Goal: Transaction & Acquisition: Obtain resource

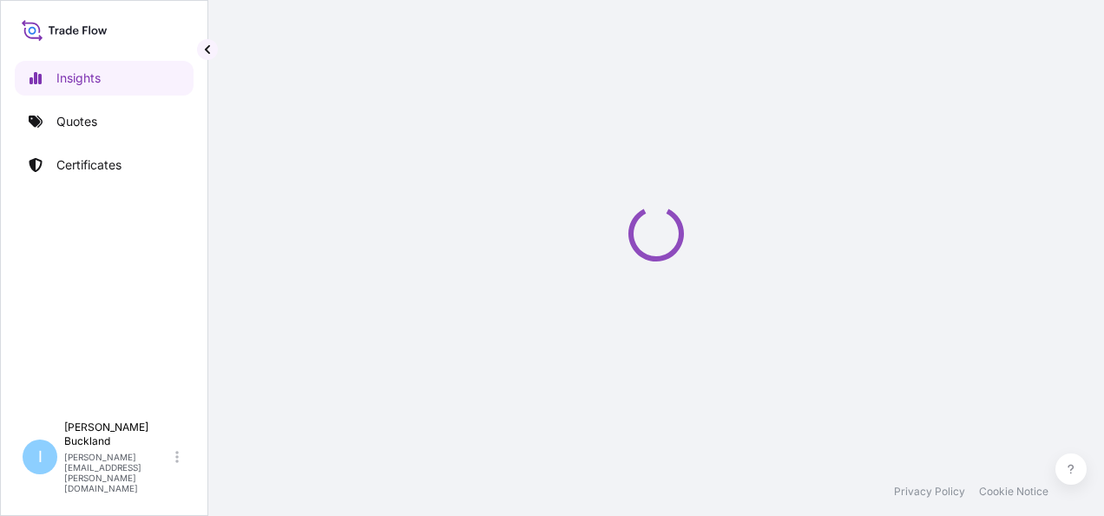
select select "2025"
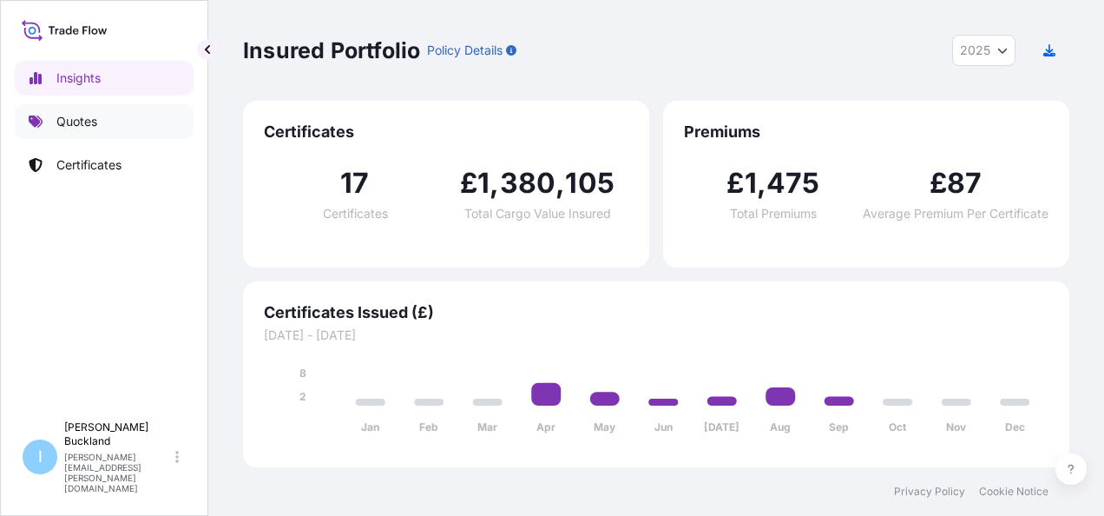
click at [69, 128] on p "Quotes" at bounding box center [76, 121] width 41 height 17
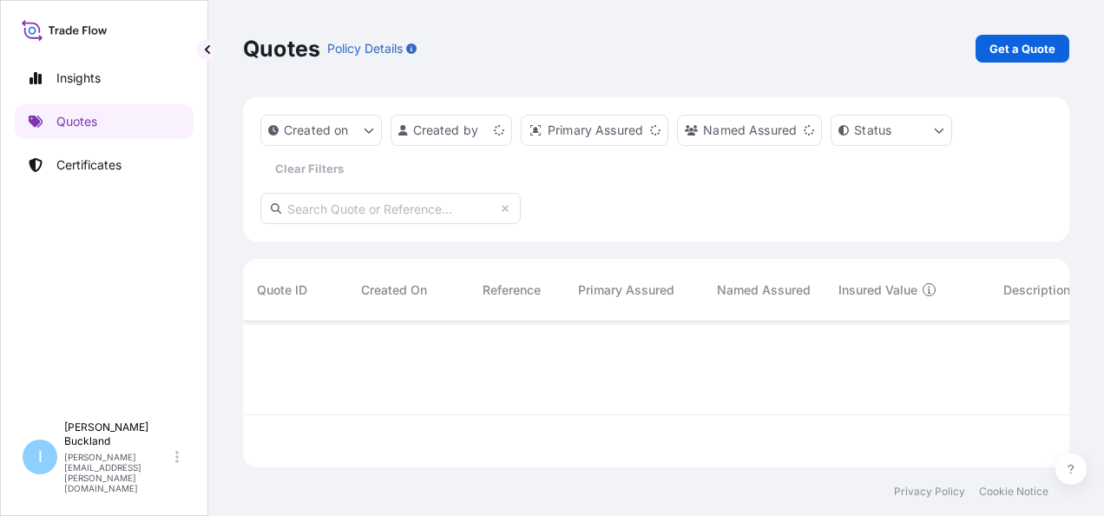
scroll to position [142, 813]
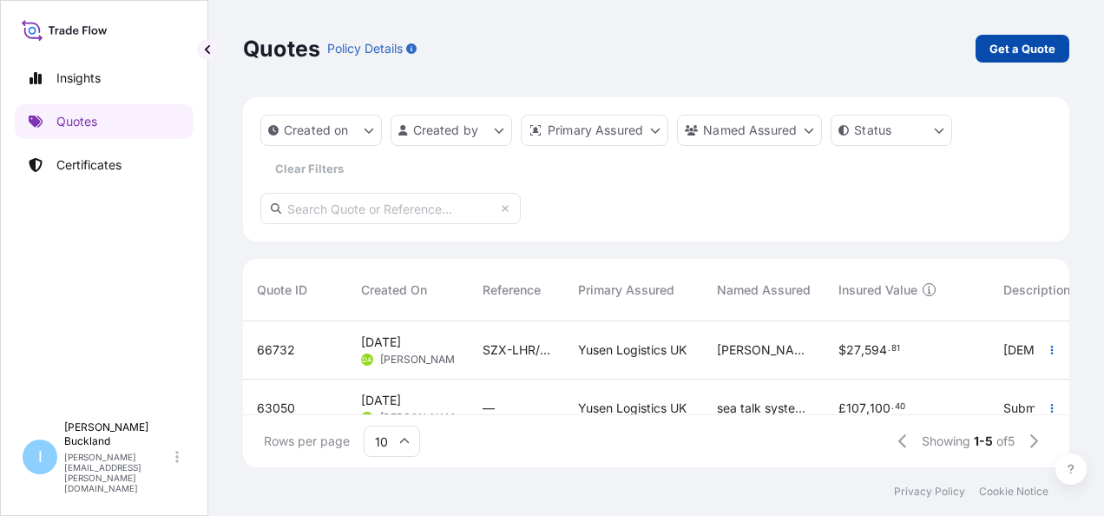
click at [1030, 52] on p "Get a Quote" at bounding box center [1023, 48] width 66 height 17
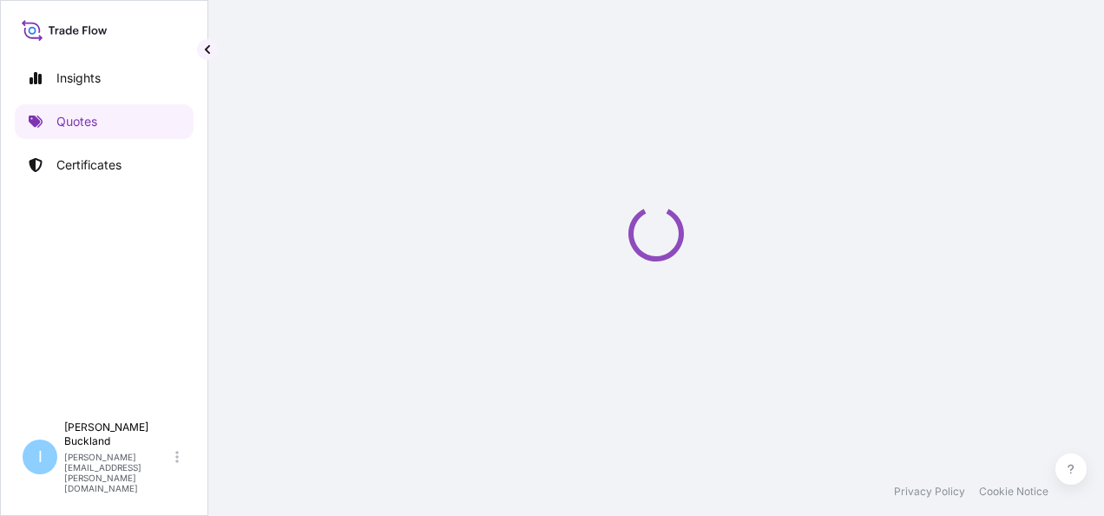
select select "Sea"
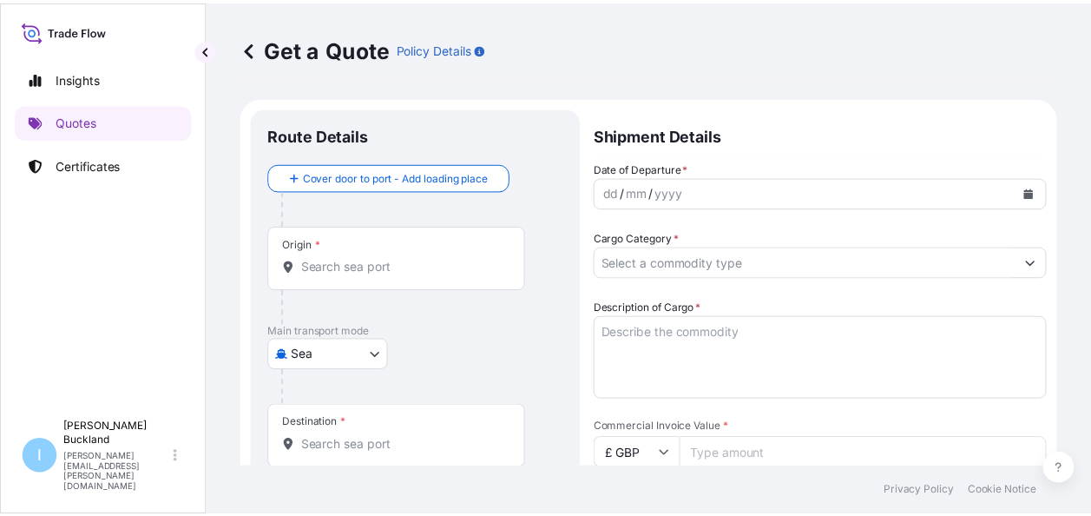
scroll to position [28, 0]
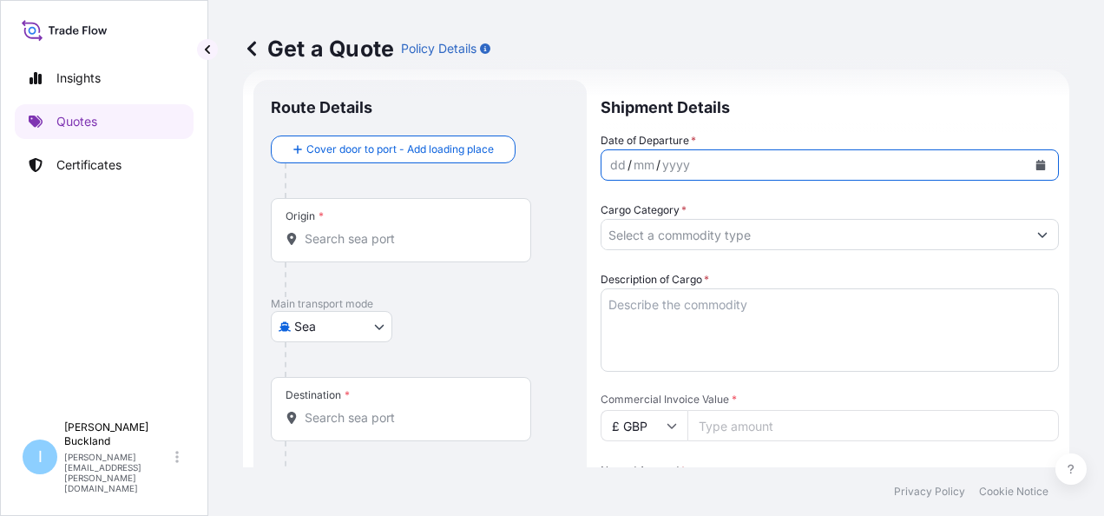
click at [1036, 161] on icon "Calendar" at bounding box center [1041, 165] width 10 height 10
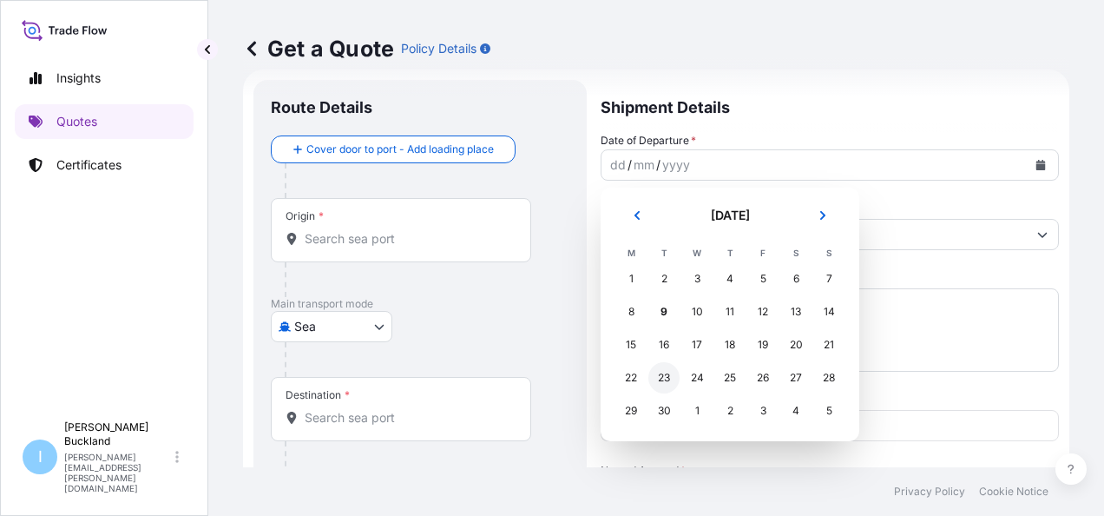
click at [661, 378] on div "23" at bounding box center [663, 377] width 31 height 31
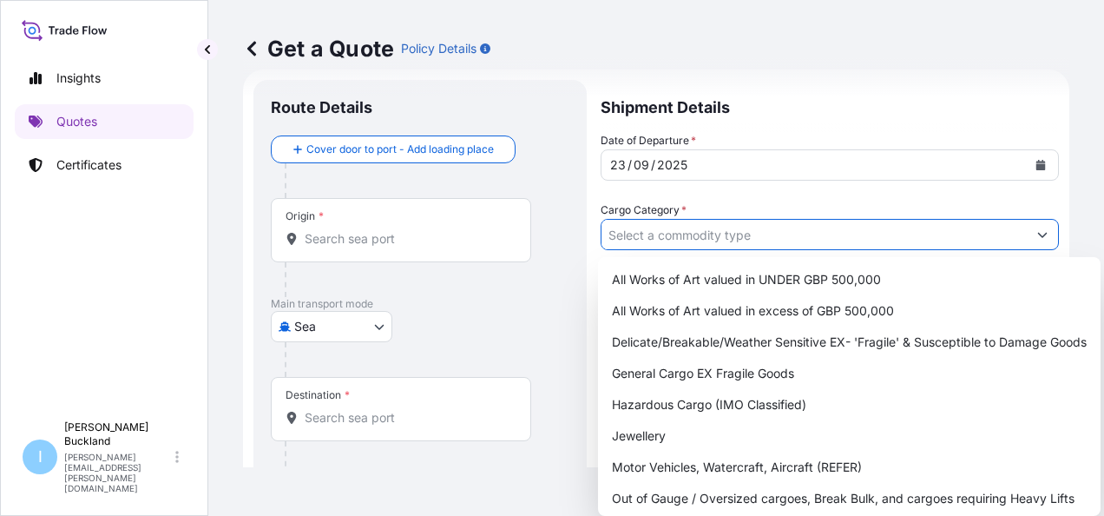
click at [776, 240] on input "Cargo Category *" at bounding box center [814, 234] width 425 height 31
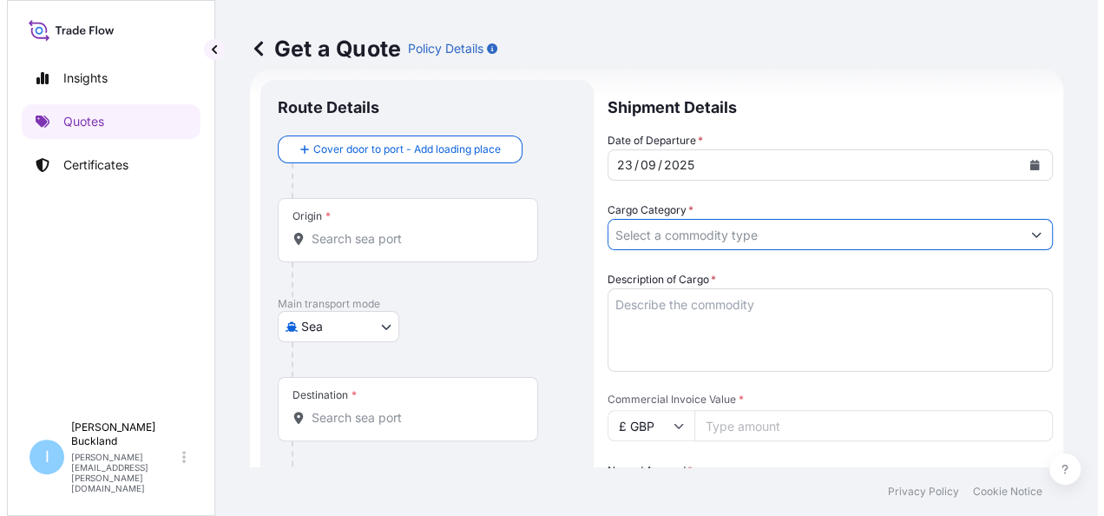
scroll to position [0, 0]
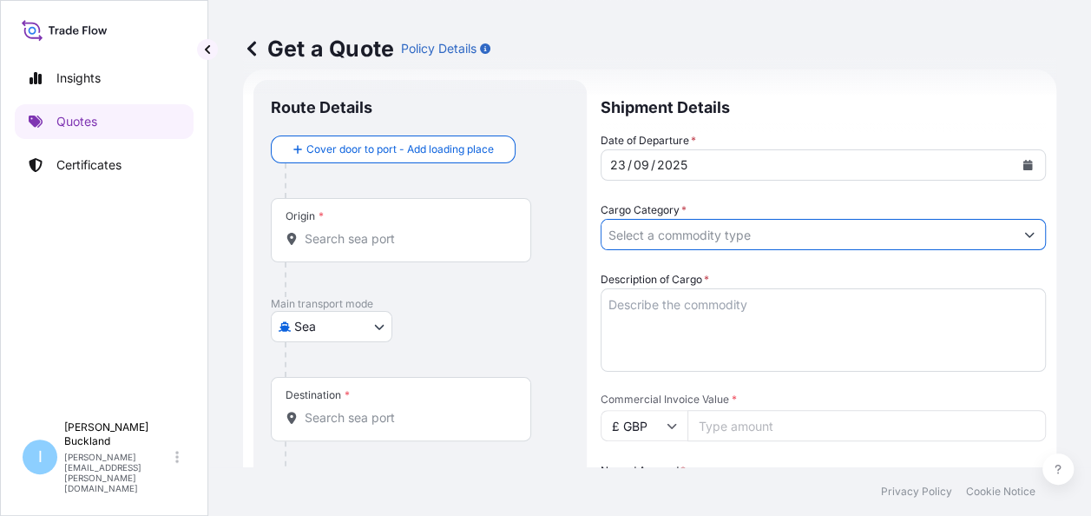
click at [1033, 236] on form "Route Details Cover door to port - Add loading place Place of loading Road / [G…" at bounding box center [649, 508] width 813 height 879
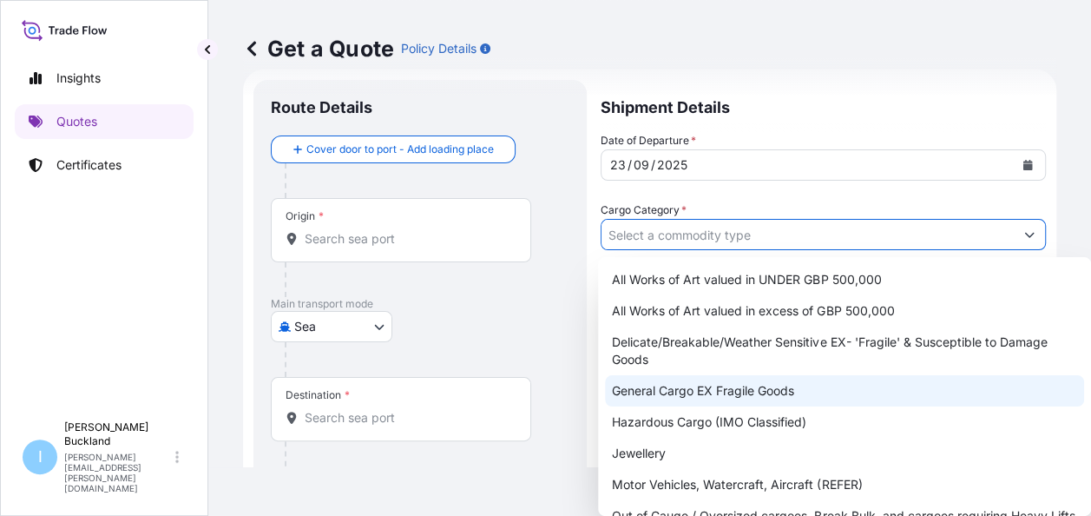
click at [760, 396] on div "General Cargo EX Fragile Goods" at bounding box center [844, 390] width 479 height 31
type input "General Cargo EX Fragile Goods"
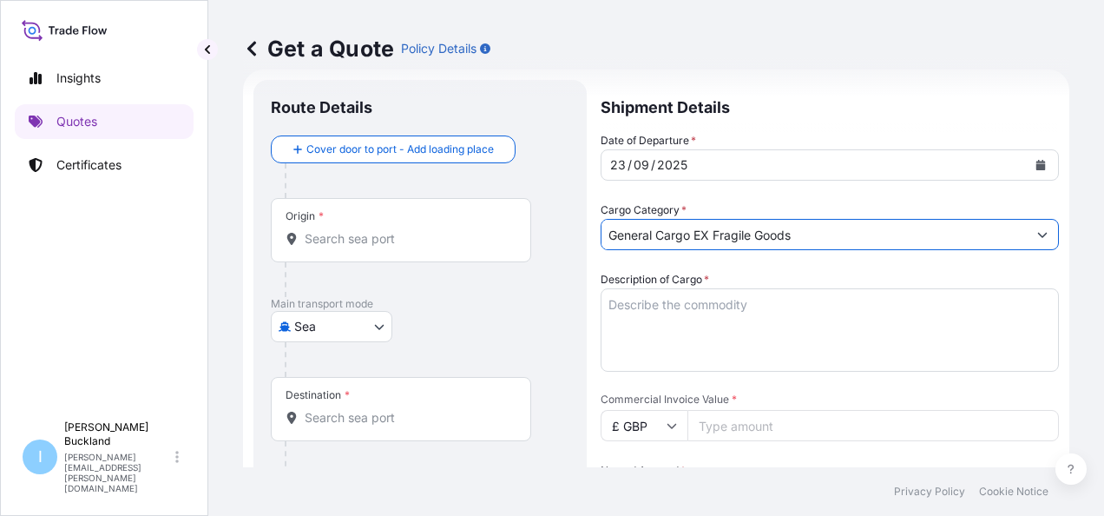
click at [741, 313] on textarea "Description of Cargo *" at bounding box center [830, 329] width 458 height 83
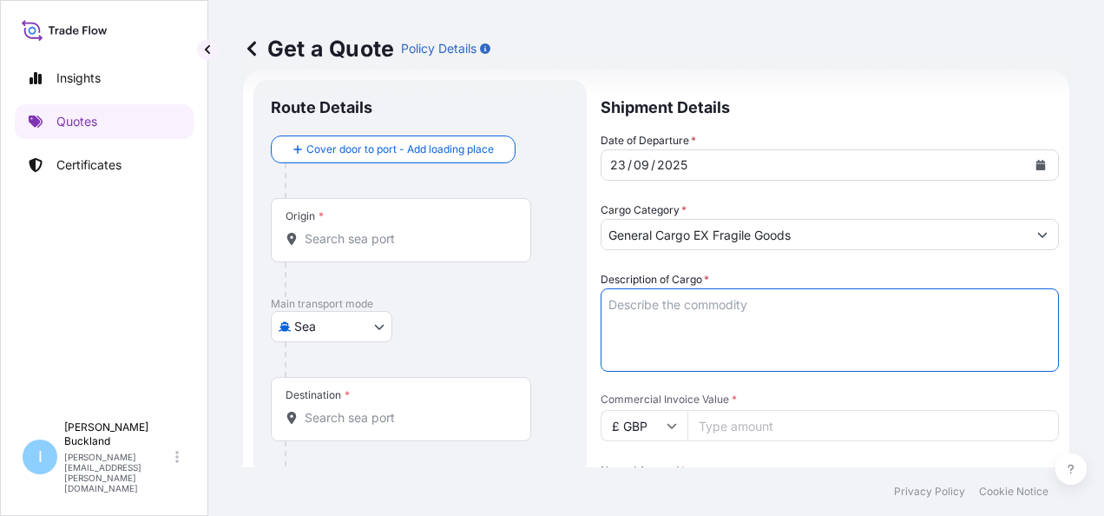
paste textarea "[PERSON_NAME] Hot Runners"
type textarea "[PERSON_NAME] Hot Runners"
click at [780, 421] on input "Commercial Invoice Value *" at bounding box center [874, 425] width 372 height 31
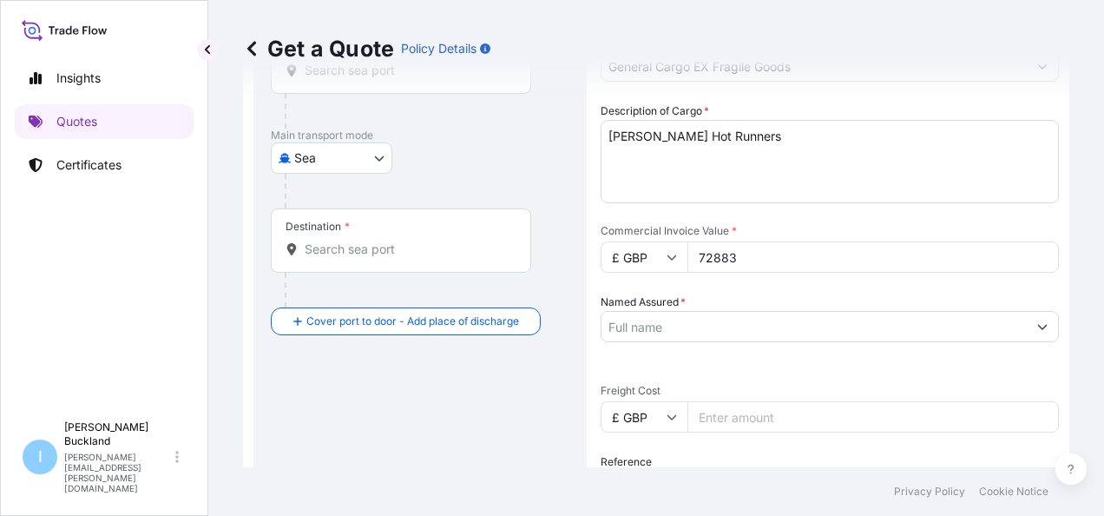
scroll to position [201, 0]
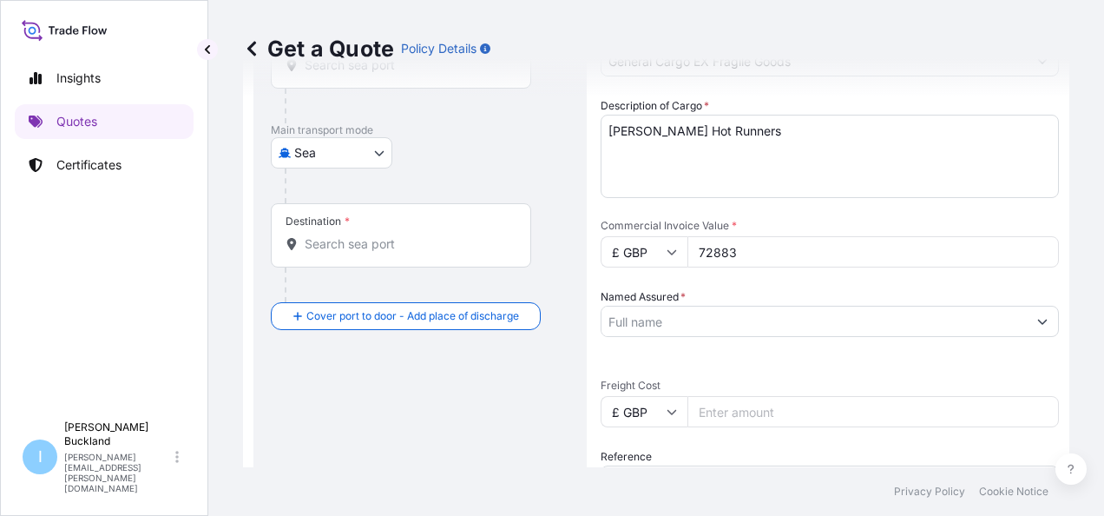
type input "72883"
click at [682, 325] on input "Named Assured *" at bounding box center [814, 321] width 425 height 31
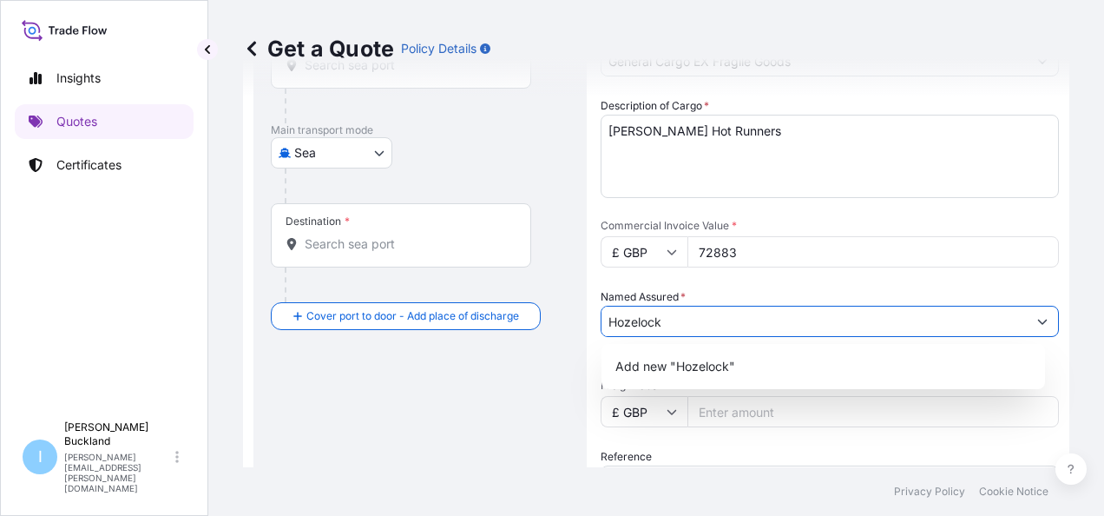
type input "Hozelock"
click at [869, 267] on div "Date of Departure * [DATE] Cargo Category * General Cargo EX Fragile Goods Desc…" at bounding box center [830, 296] width 458 height 677
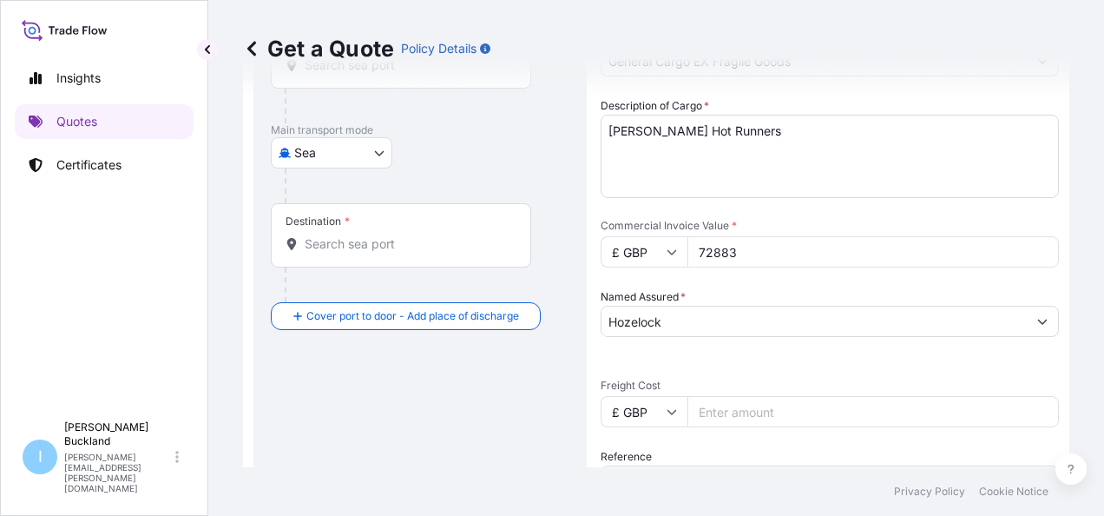
click at [746, 418] on input "Freight Cost" at bounding box center [874, 411] width 372 height 31
type input "400"
click at [707, 306] on input "Hozelock" at bounding box center [814, 321] width 425 height 31
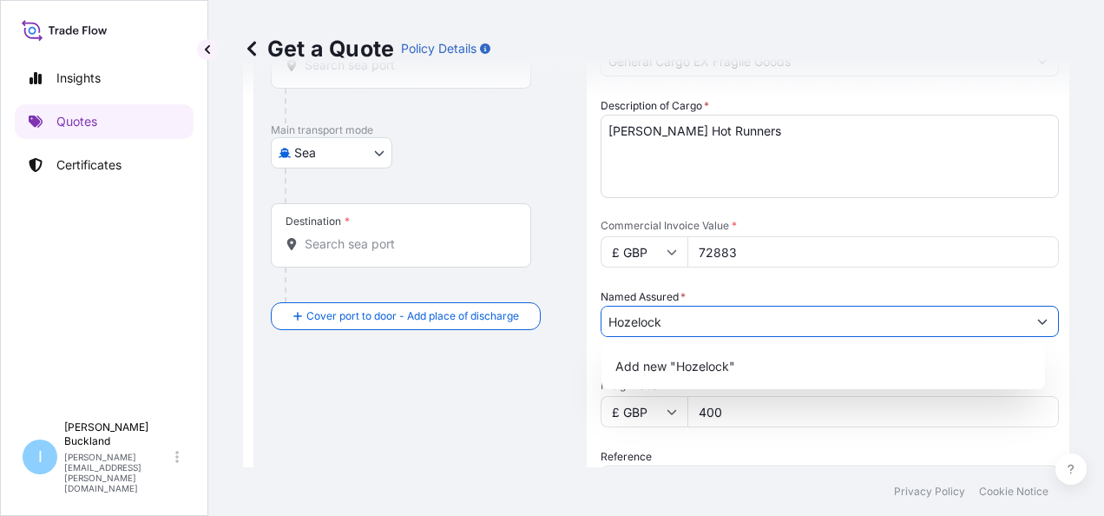
click at [707, 306] on input "Hozelock" at bounding box center [814, 321] width 425 height 31
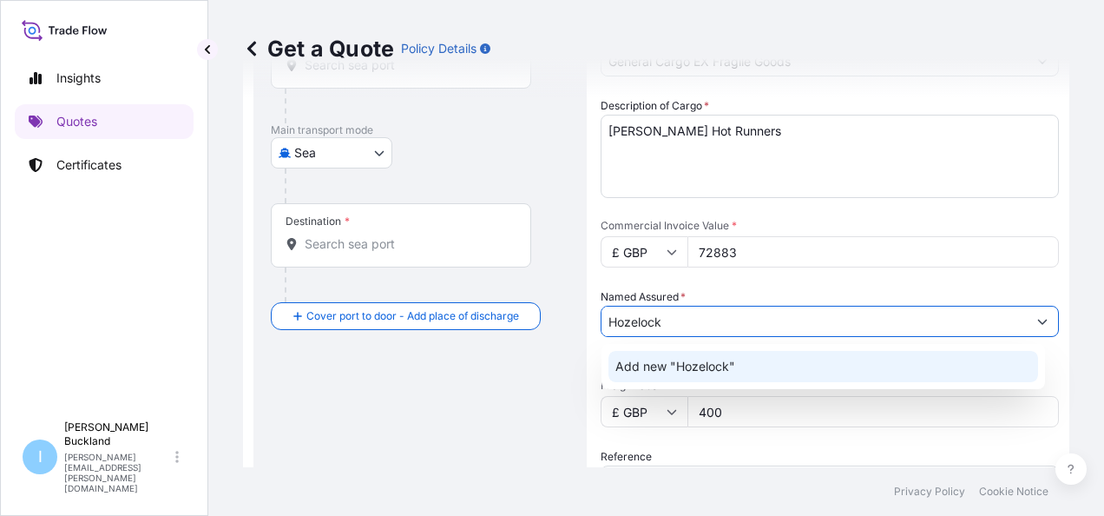
click at [628, 368] on span "Add new "Hozelock"" at bounding box center [675, 366] width 120 height 17
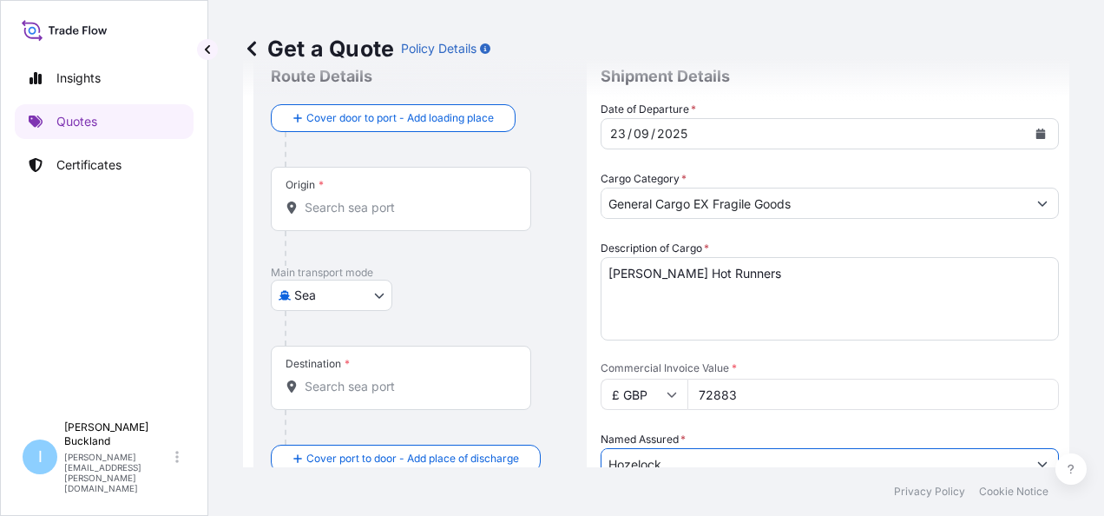
scroll to position [28, 0]
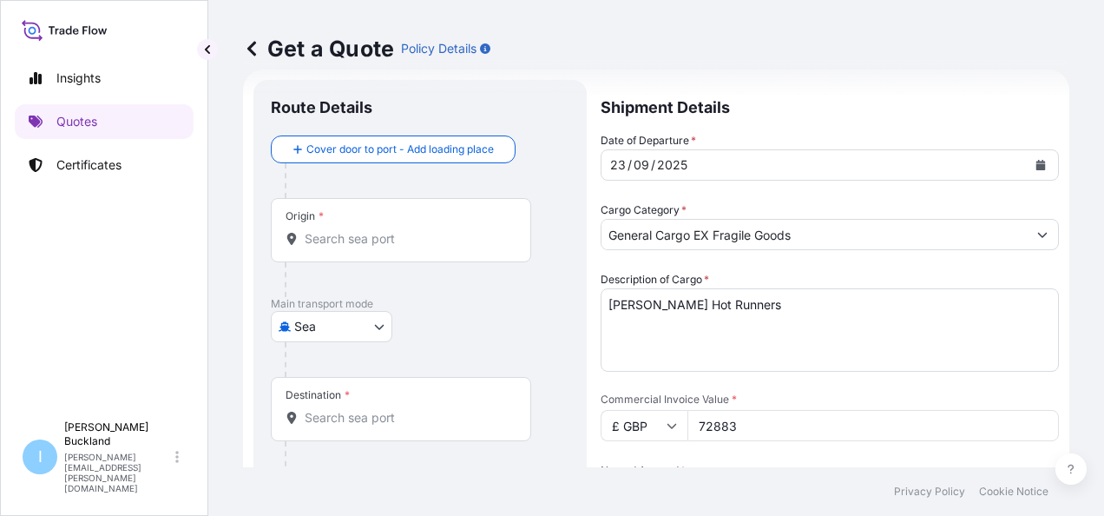
click at [367, 315] on body "Insights Quotes Certificates I [PERSON_NAME] [PERSON_NAME][EMAIL_ADDRESS][PERSO…" at bounding box center [552, 258] width 1104 height 516
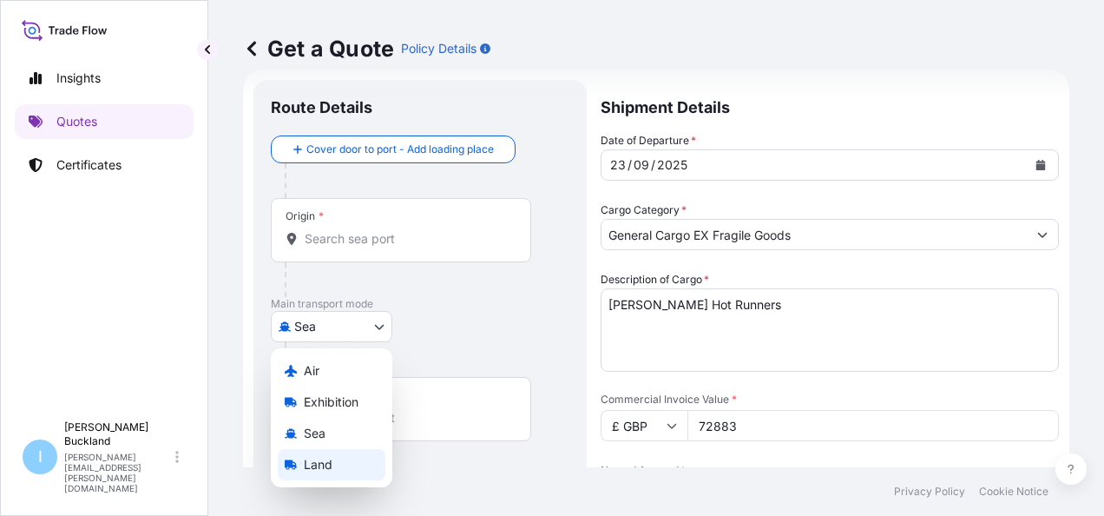
click at [316, 471] on span "Land" at bounding box center [318, 464] width 29 height 17
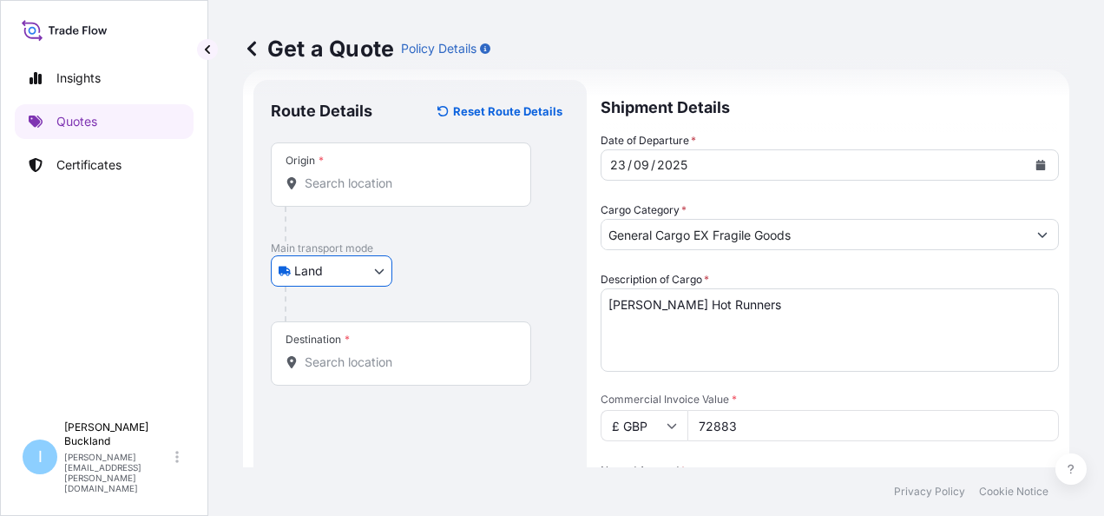
click at [361, 358] on input "Destination *" at bounding box center [407, 361] width 205 height 17
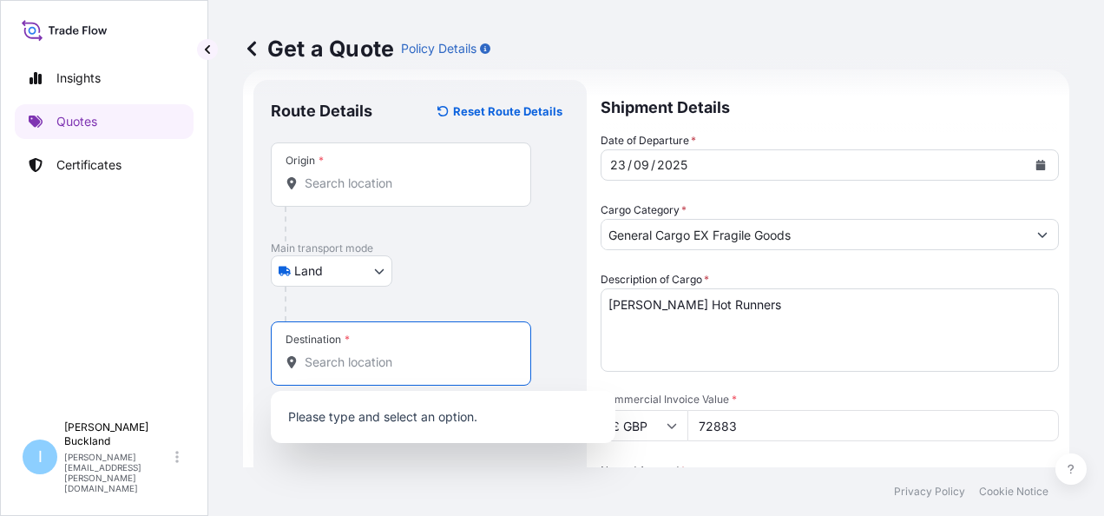
paste input "[STREET_ADDRESS][PERSON_NAME]"
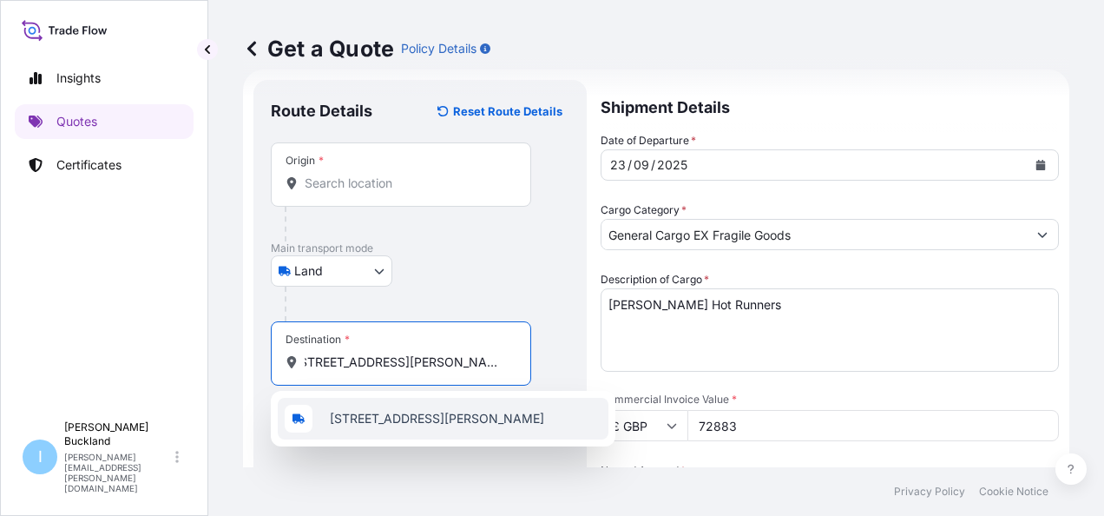
click at [430, 425] on span "[STREET_ADDRESS][PERSON_NAME]" at bounding box center [437, 418] width 214 height 17
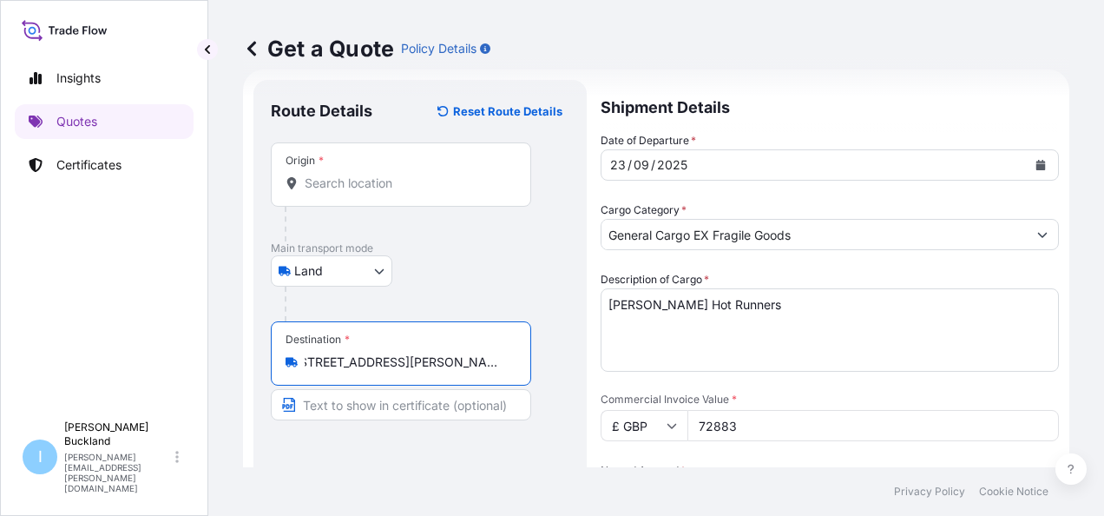
scroll to position [0, 142]
type input "[STREET_ADDRESS][PERSON_NAME]"
click at [391, 188] on input "Origin *" at bounding box center [407, 182] width 205 height 17
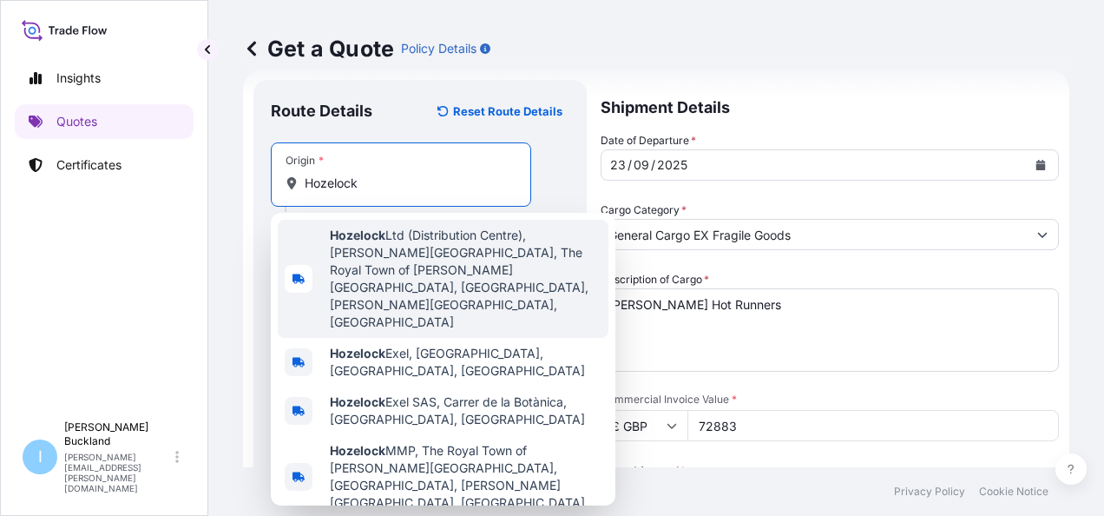
click at [451, 260] on span "Hozelock Ltd (Distribution Centre), [PERSON_NAME][GEOGRAPHIC_DATA], The Royal T…" at bounding box center [466, 279] width 272 height 104
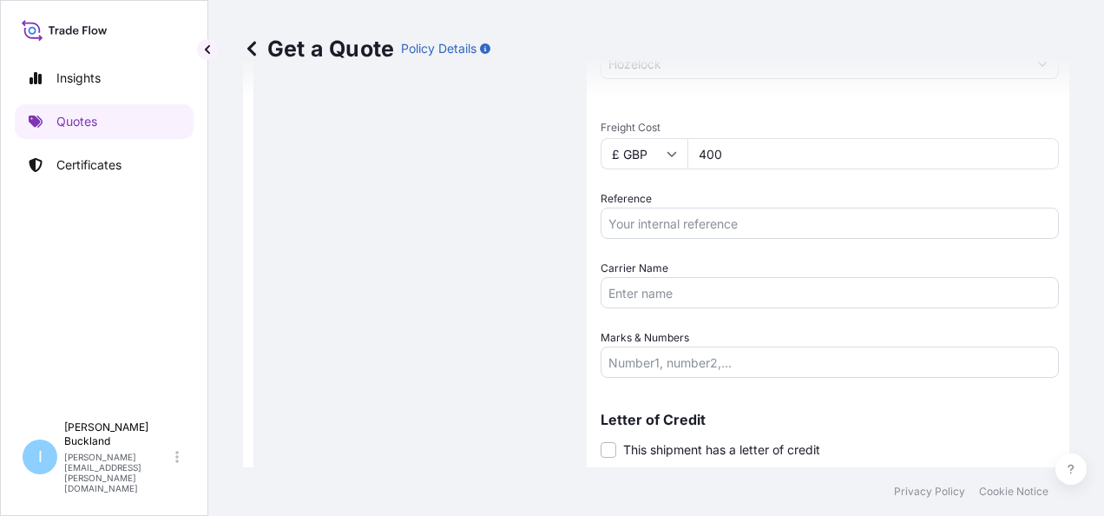
scroll to position [462, 0]
type input "Hozelock Ltd (Distribution Centre), [PERSON_NAME][GEOGRAPHIC_DATA], The Royal T…"
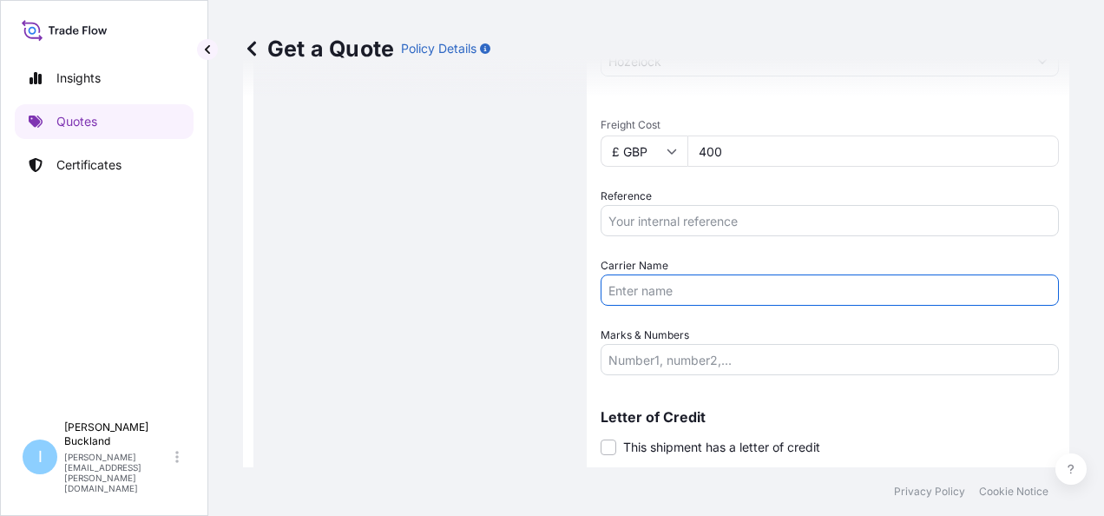
click at [688, 295] on input "Carrier Name" at bounding box center [830, 289] width 458 height 31
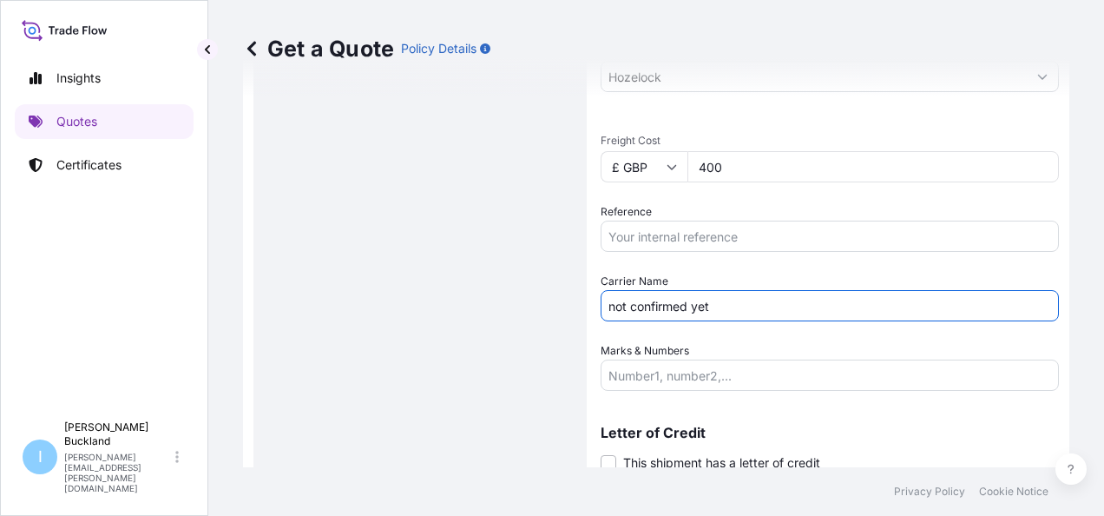
scroll to position [509, 0]
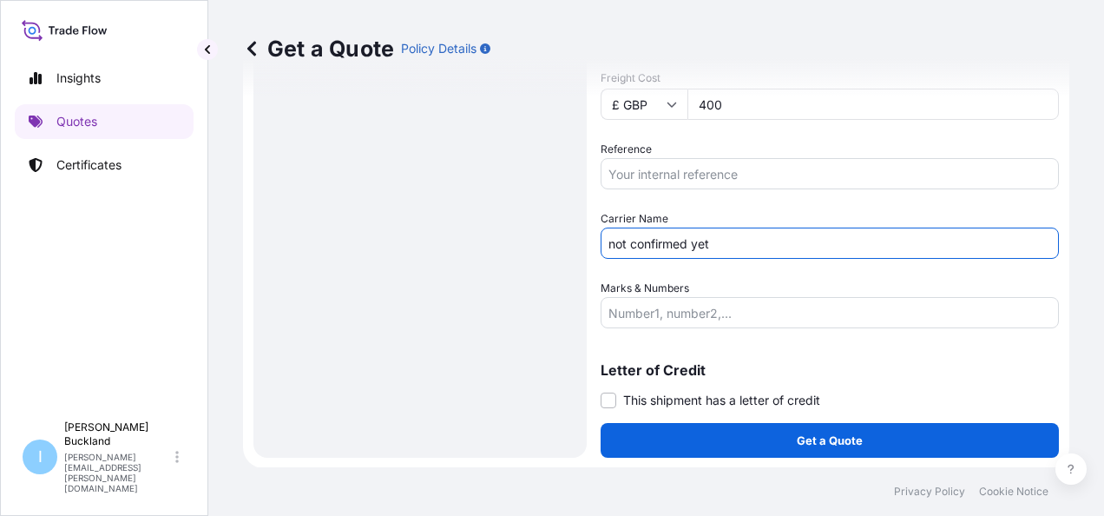
type input "not confirmed yet"
click at [813, 421] on div "Shipment Details Date of Departure * [DATE] Cargo Category * General Cargo EX F…" at bounding box center [830, 28] width 458 height 859
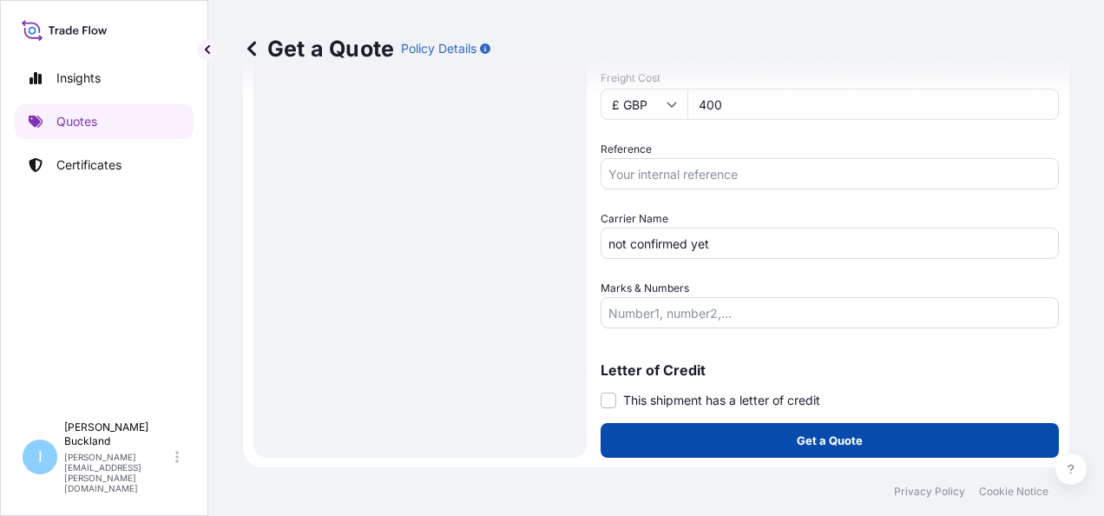
click at [814, 429] on button "Get a Quote" at bounding box center [830, 440] width 458 height 35
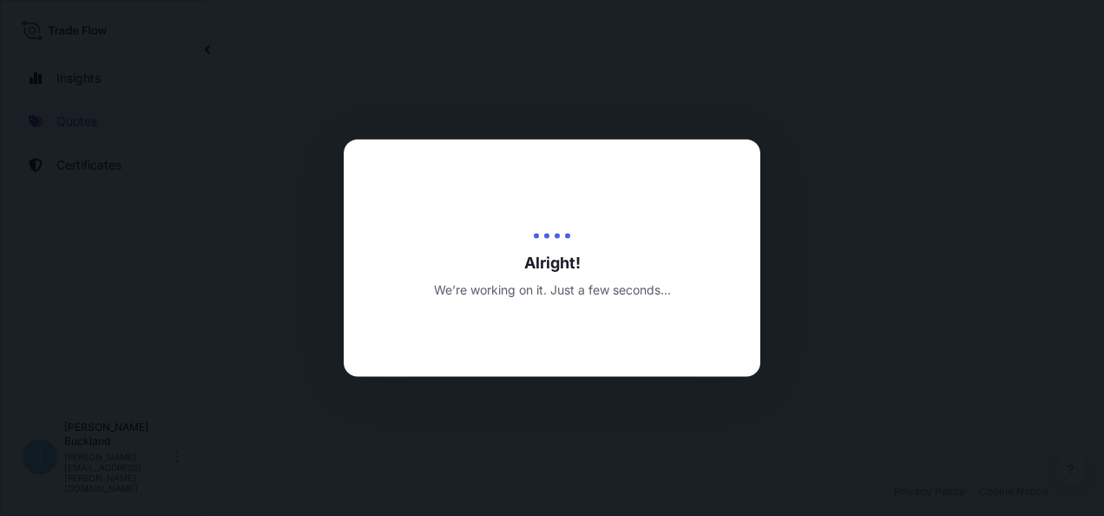
select select "Land"
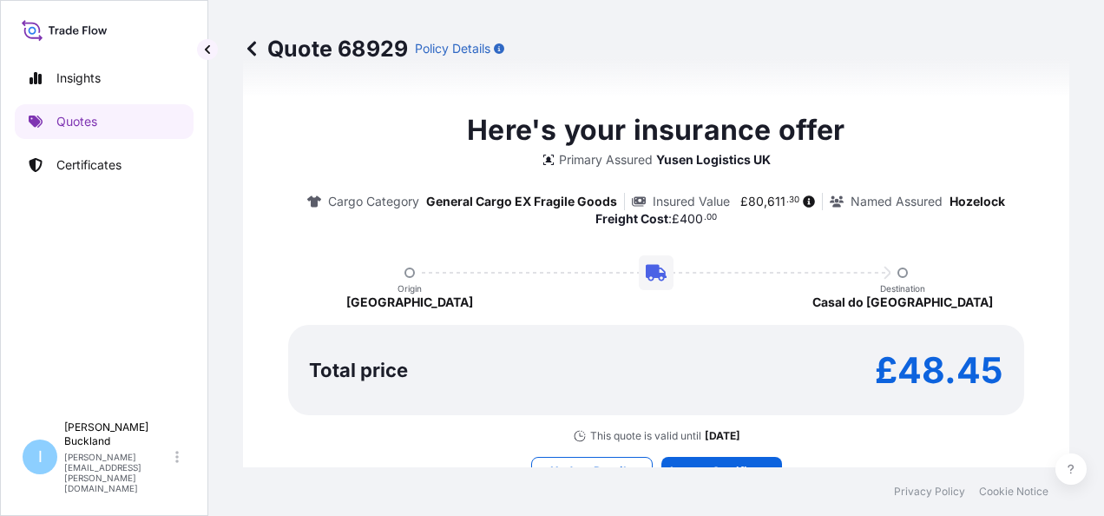
scroll to position [1427, 0]
